Goal: Information Seeking & Learning: Learn about a topic

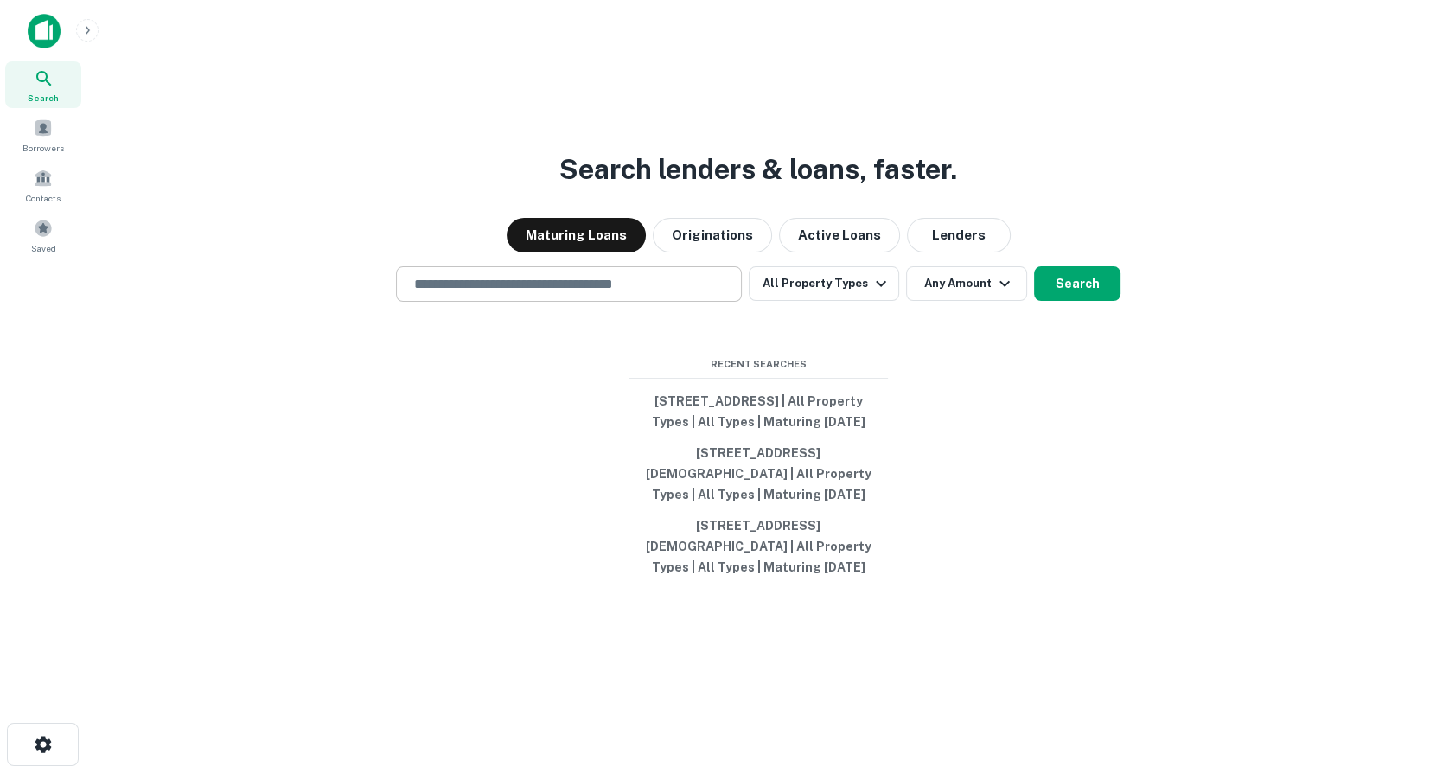
click at [563, 274] on input "text" at bounding box center [569, 284] width 330 height 20
click at [618, 278] on input "text" at bounding box center [569, 284] width 330 height 20
paste input "**********"
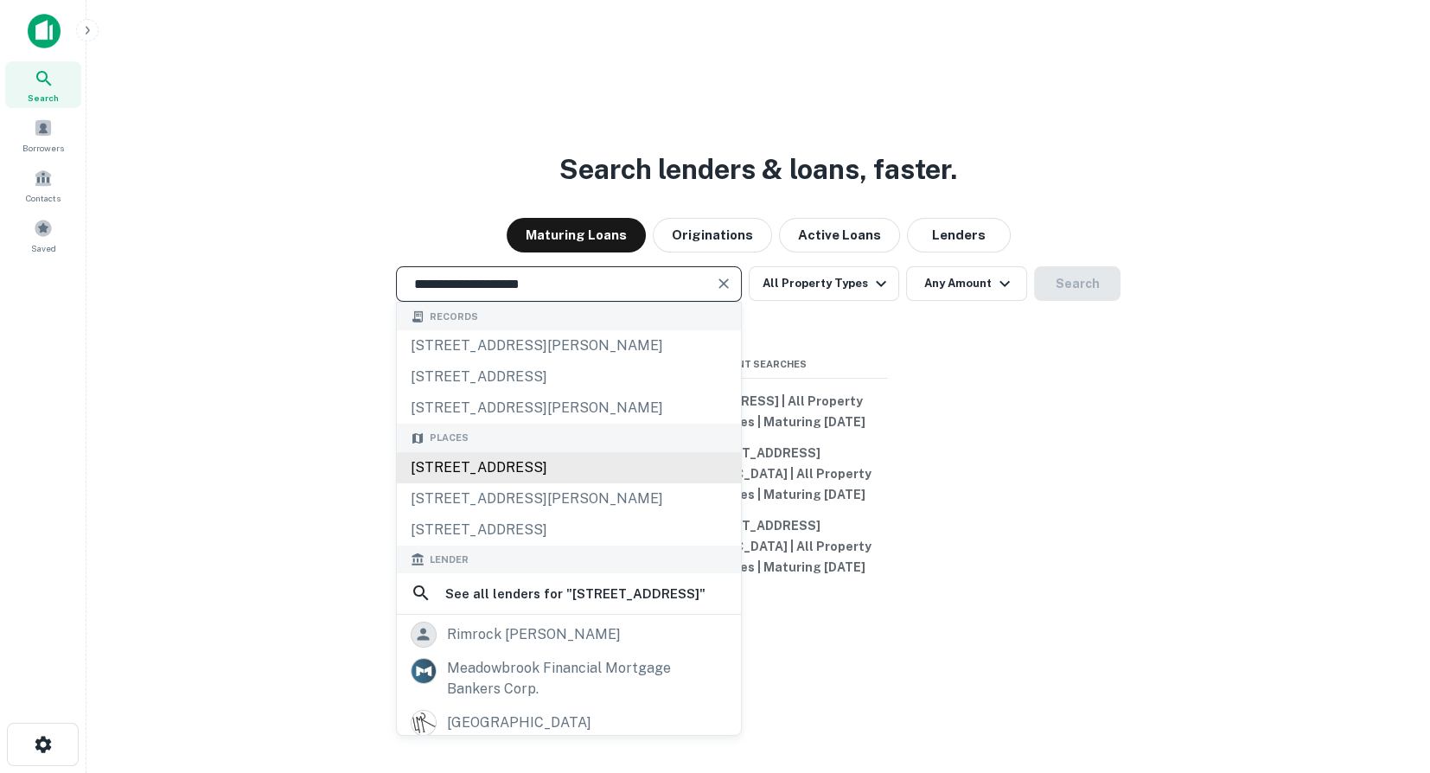
click at [582, 460] on div "[STREET_ADDRESS]" at bounding box center [569, 467] width 344 height 31
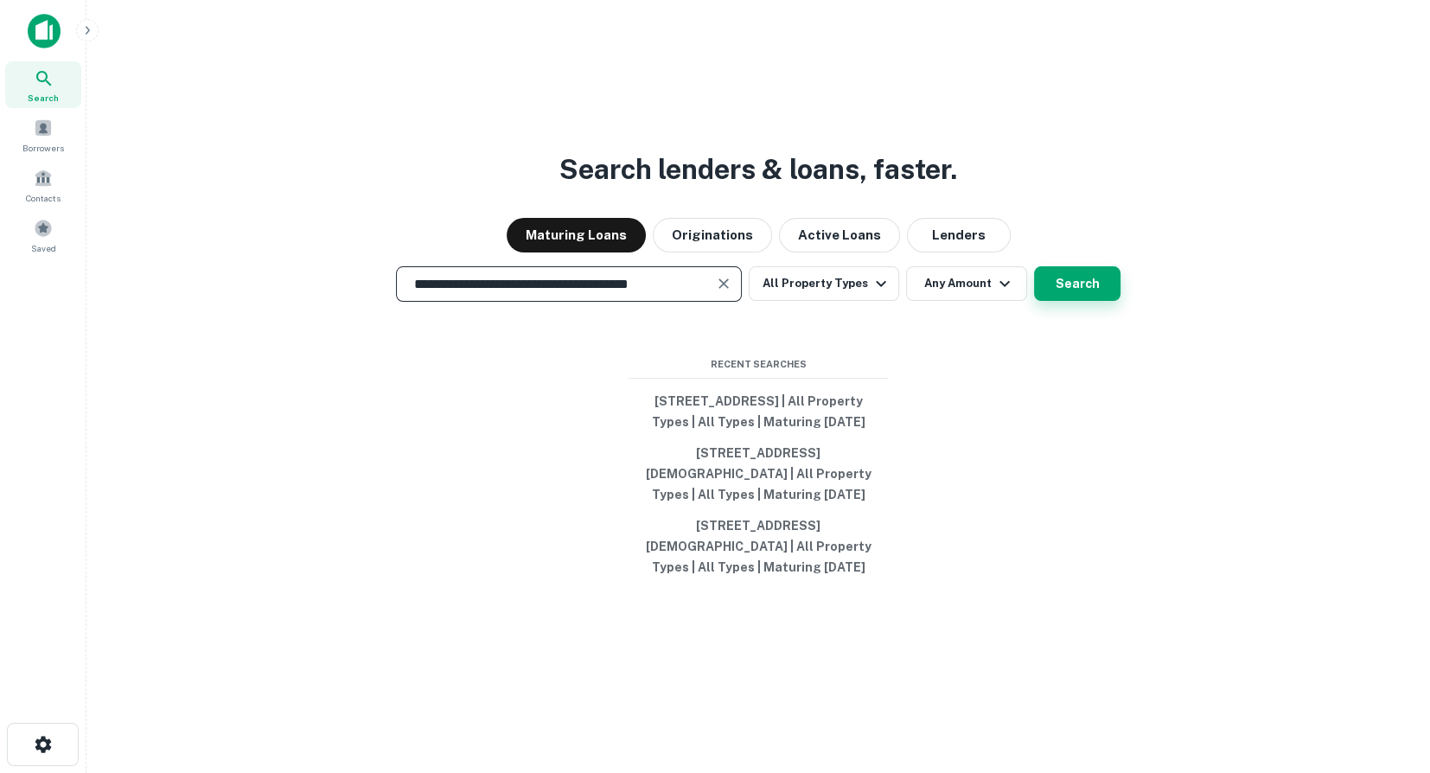
type input "**********"
click at [1070, 276] on button "Search" at bounding box center [1077, 283] width 86 height 35
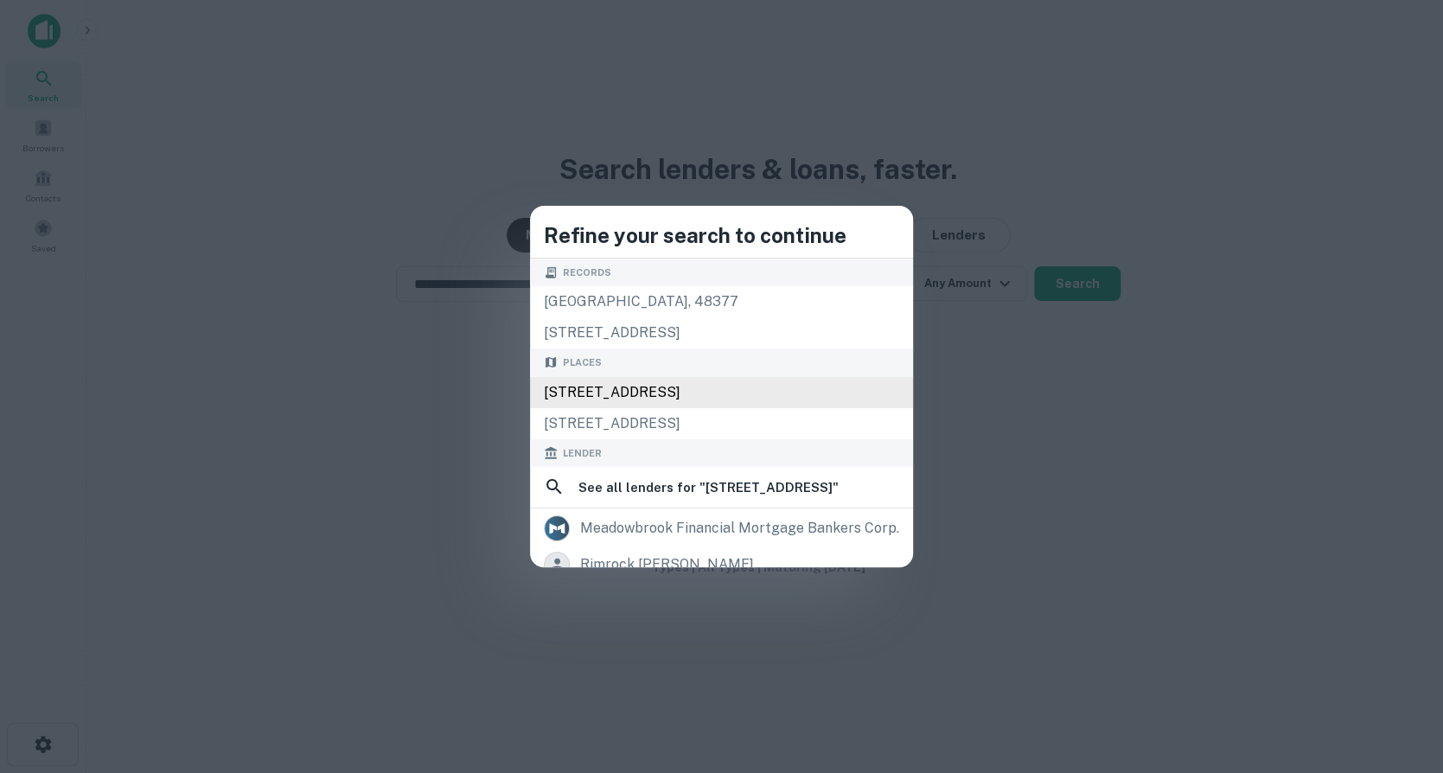
click at [636, 392] on div "[STREET_ADDRESS]" at bounding box center [721, 392] width 383 height 31
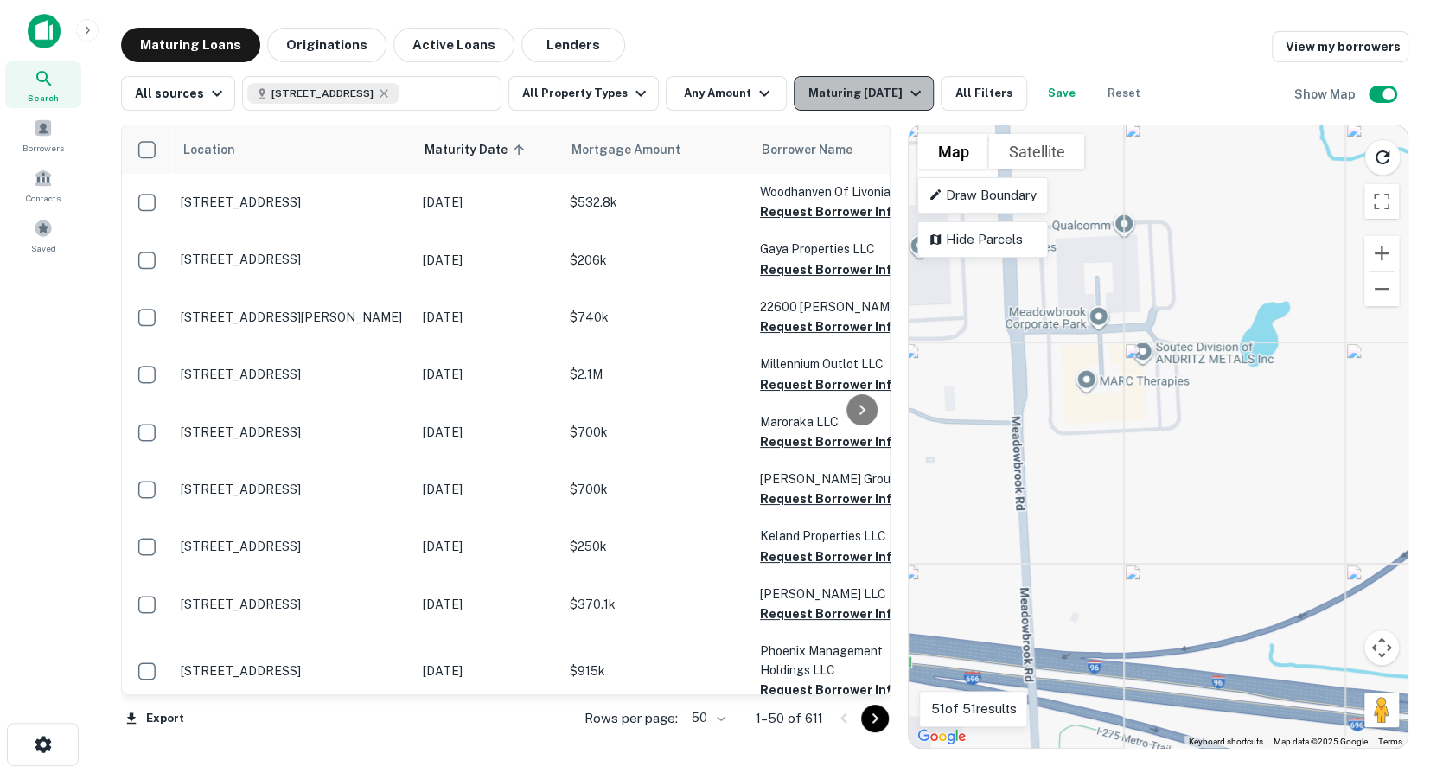
click at [892, 96] on div "Maturing [DATE]" at bounding box center [867, 93] width 118 height 21
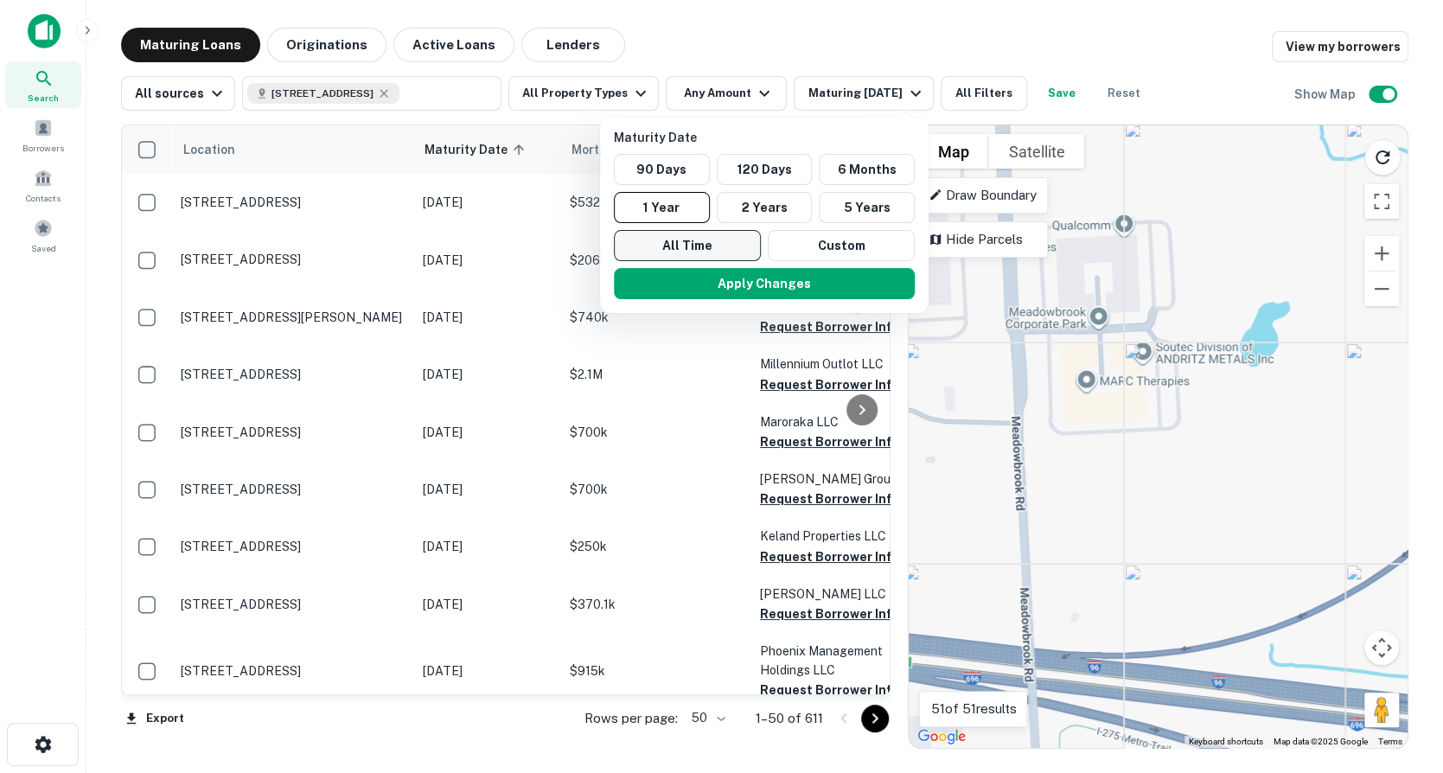
click at [683, 239] on button "All Time" at bounding box center [687, 245] width 147 height 31
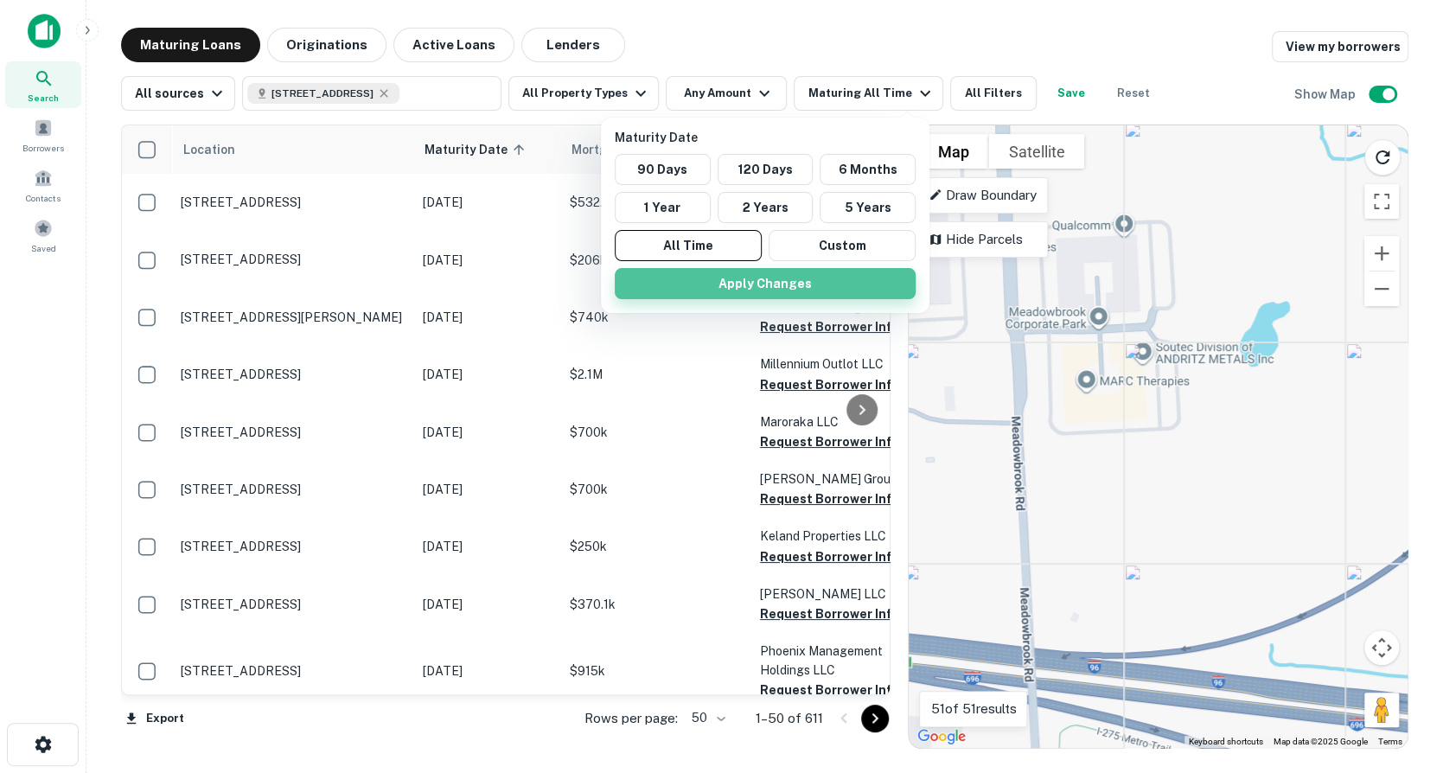
click at [771, 275] on button "Apply Changes" at bounding box center [765, 283] width 301 height 31
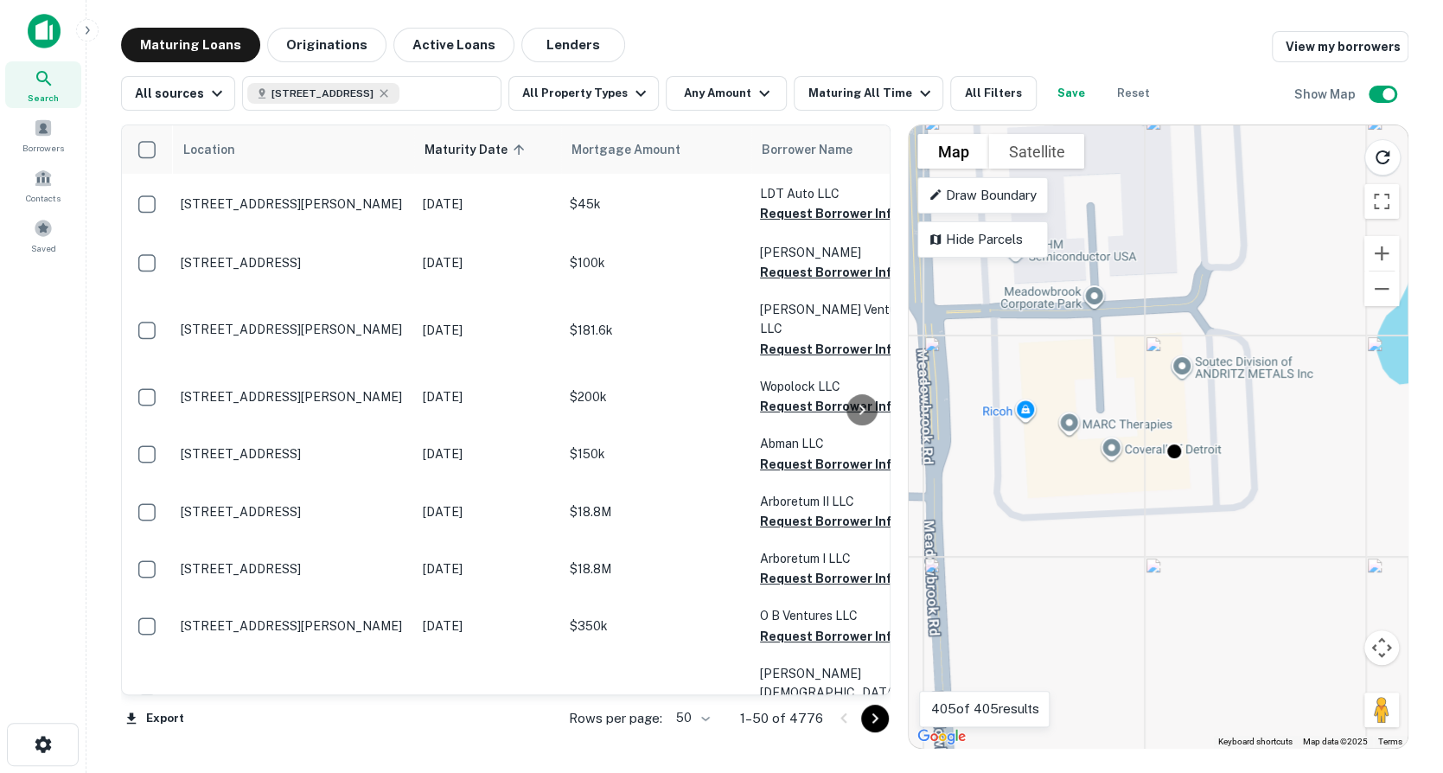
drag, startPoint x: 1064, startPoint y: 381, endPoint x: 1077, endPoint y: 393, distance: 17.1
click at [1077, 393] on div "To activate drag with keyboard, press Alt + Enter. Once in keyboard drag state,…" at bounding box center [1158, 436] width 499 height 623
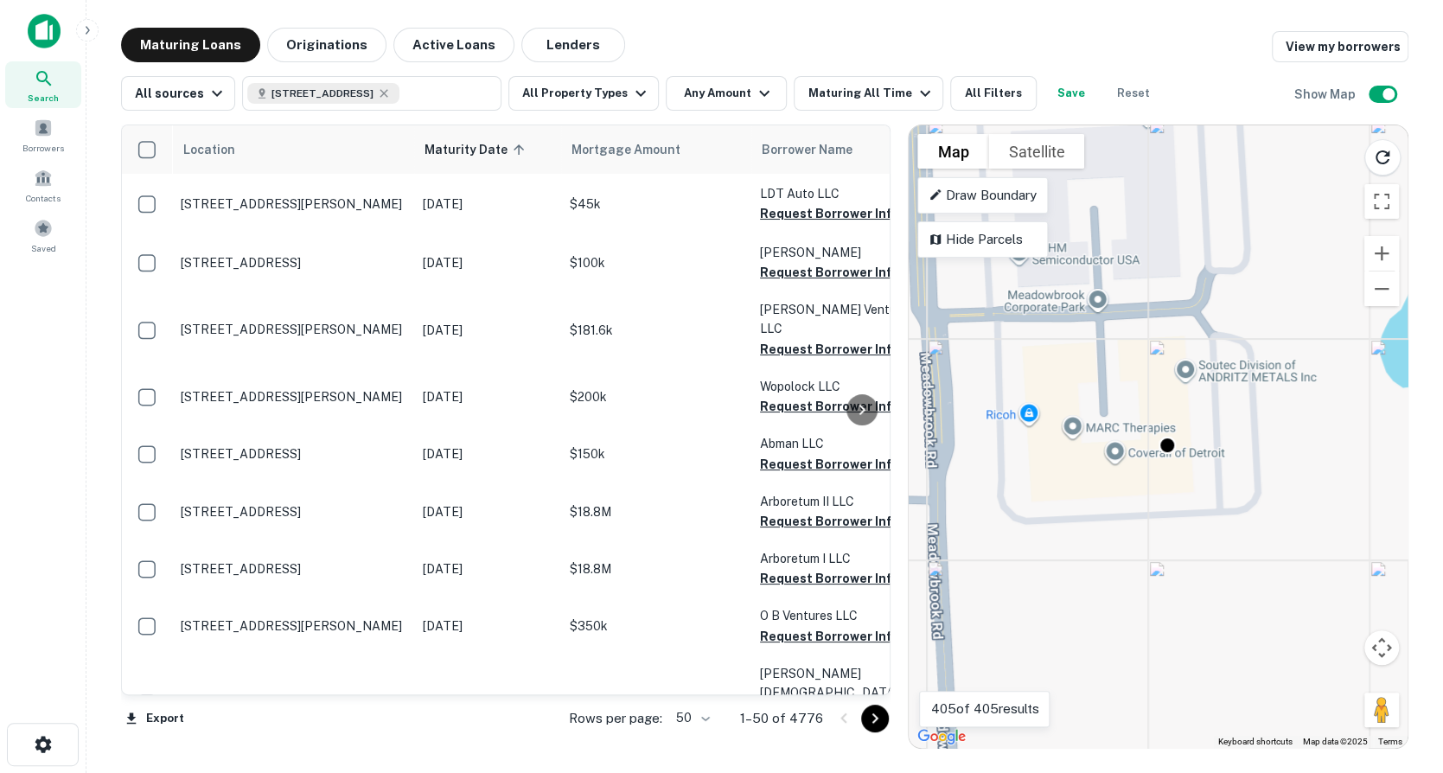
click at [1066, 372] on div "To activate drag with keyboard, press Alt + Enter. Once in keyboard drag state,…" at bounding box center [1158, 436] width 499 height 623
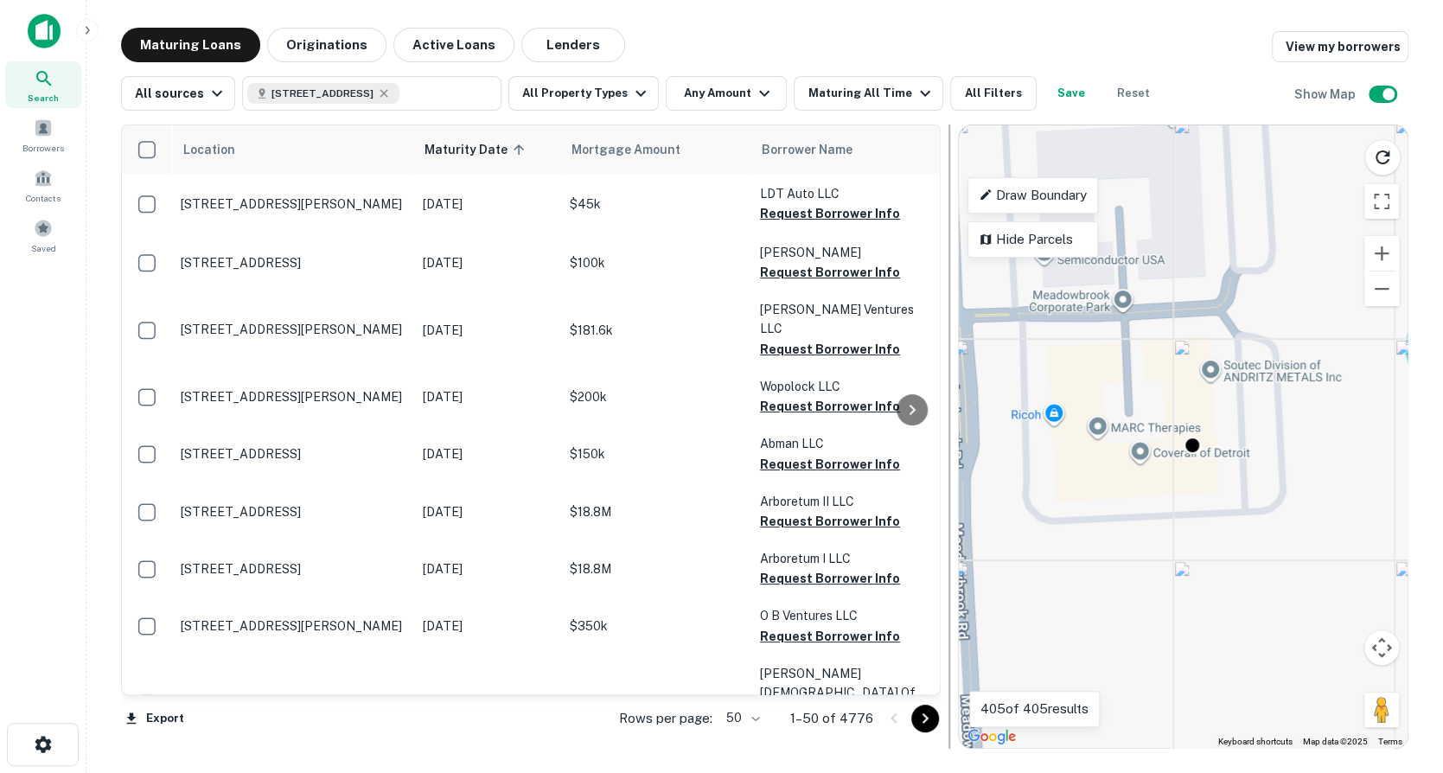
drag, startPoint x: 900, startPoint y: 182, endPoint x: 949, endPoint y: 177, distance: 49.5
click at [953, 173] on div at bounding box center [949, 437] width 17 height 624
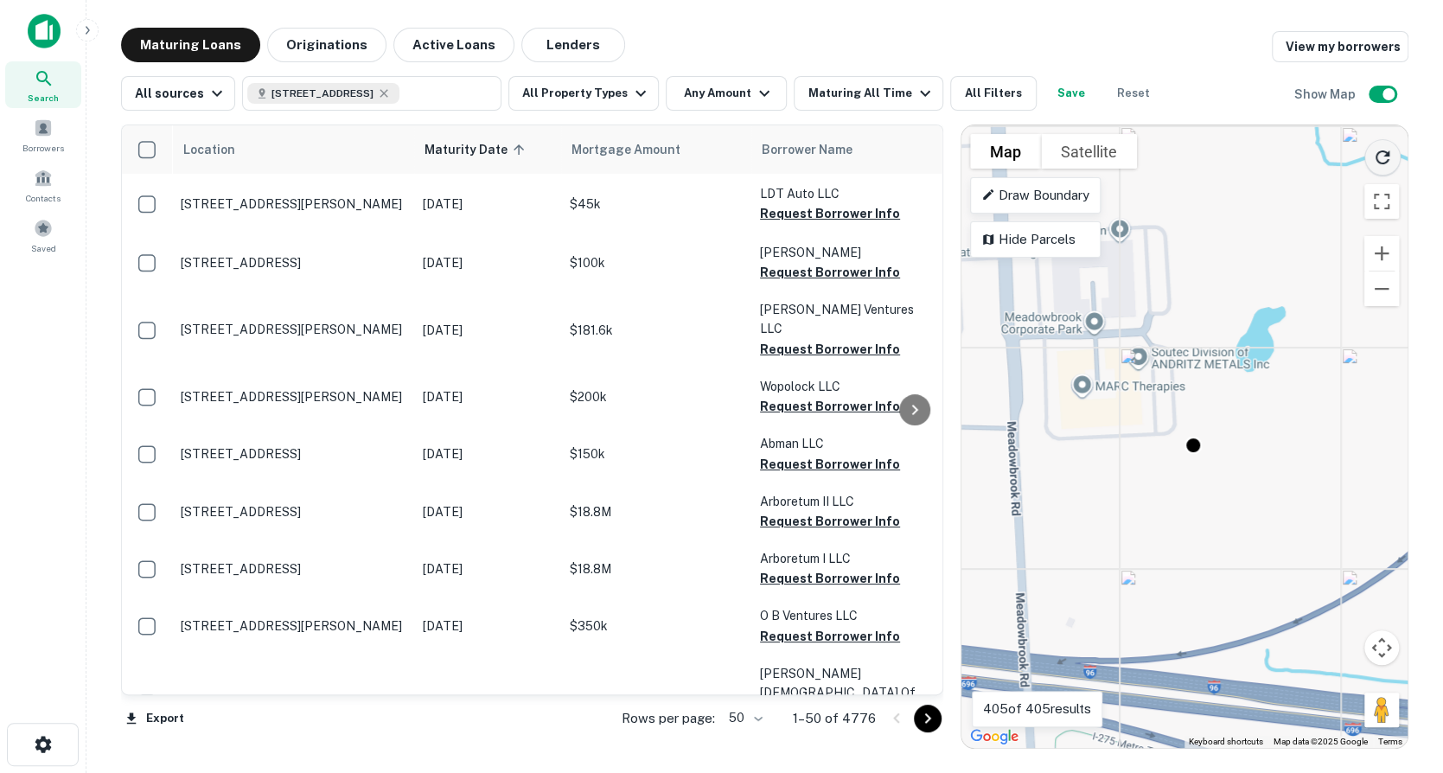
click at [1382, 163] on icon "Reload search area" at bounding box center [1383, 157] width 14 height 14
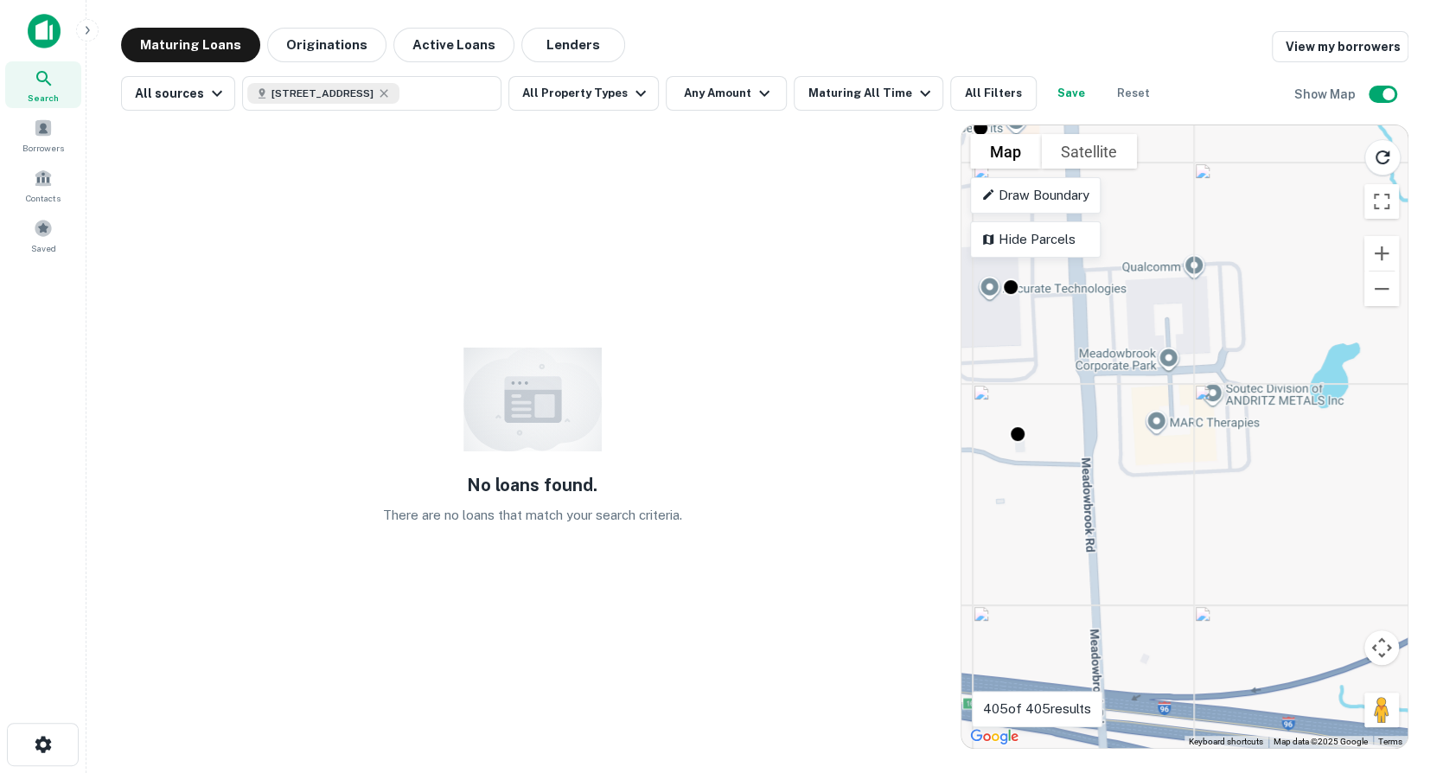
drag, startPoint x: 1241, startPoint y: 248, endPoint x: 1298, endPoint y: 278, distance: 64.2
click at [1298, 278] on div "To activate drag with keyboard, press Alt + Enter. Once in keyboard drag state,…" at bounding box center [1185, 436] width 446 height 623
click at [466, 58] on button "Active Loans" at bounding box center [453, 45] width 121 height 35
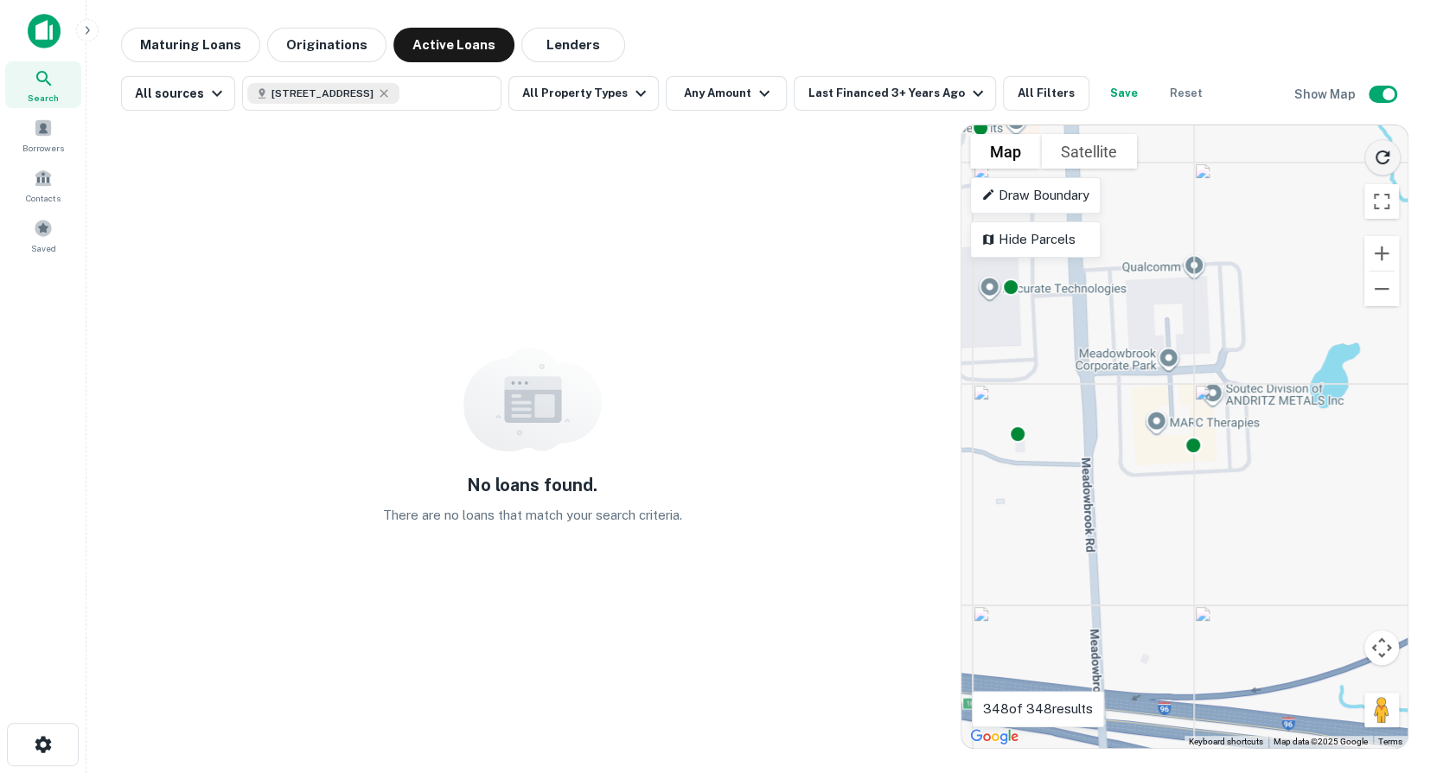
click at [1386, 158] on icon "Reload search area" at bounding box center [1382, 157] width 21 height 21
